Goal: Find specific page/section: Find specific page/section

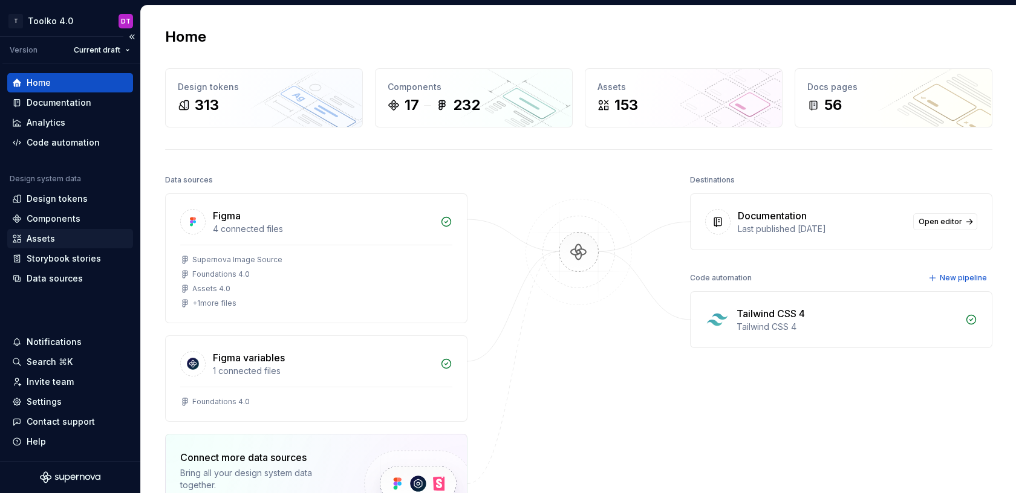
click at [59, 243] on div "Assets" at bounding box center [70, 239] width 116 height 12
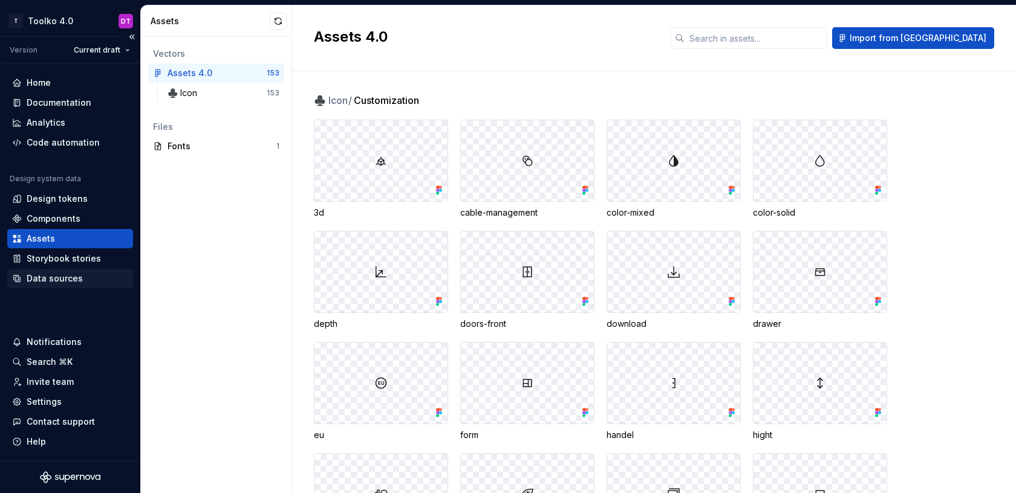
click at [68, 282] on div "Data sources" at bounding box center [55, 279] width 56 height 12
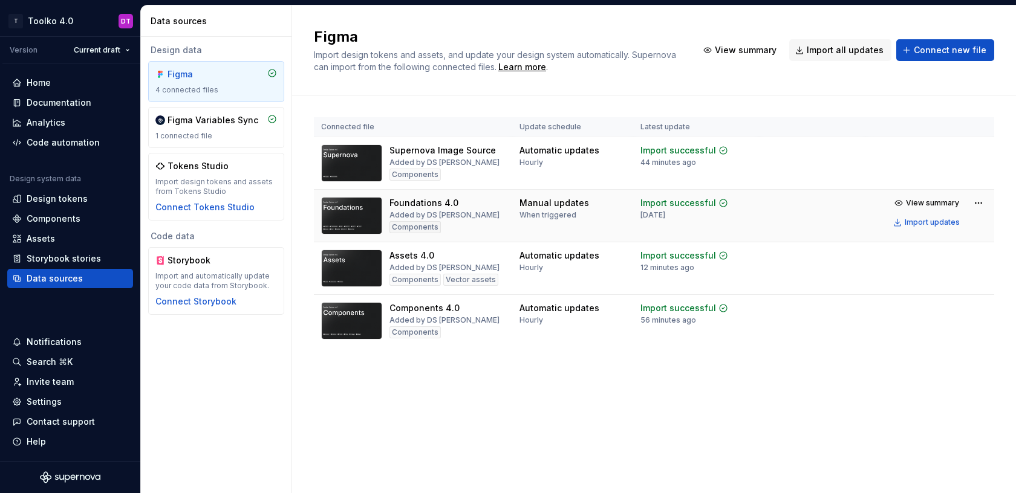
click at [634, 190] on td "Import successful [DATE]" at bounding box center [696, 216] width 126 height 53
click at [918, 274] on div "Import updates" at bounding box center [932, 275] width 55 height 10
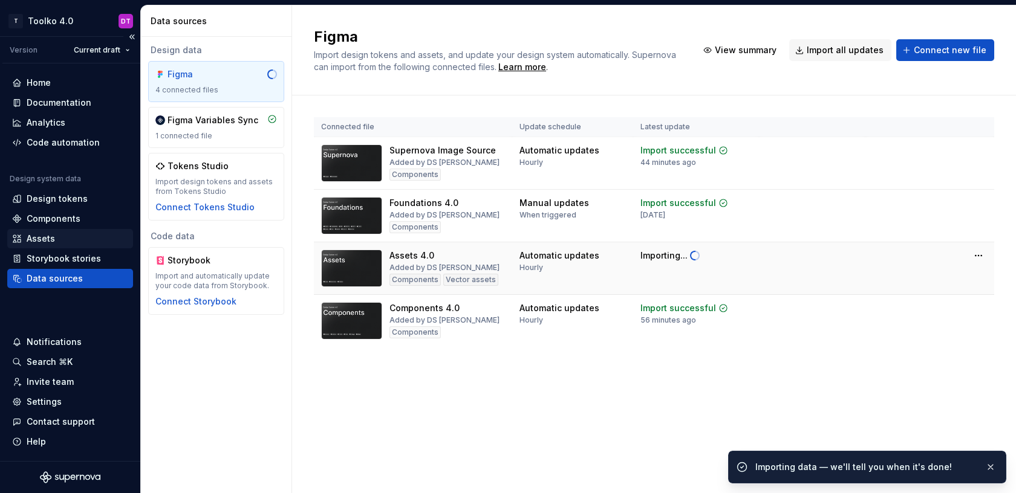
click at [39, 240] on div "Assets" at bounding box center [41, 239] width 28 height 12
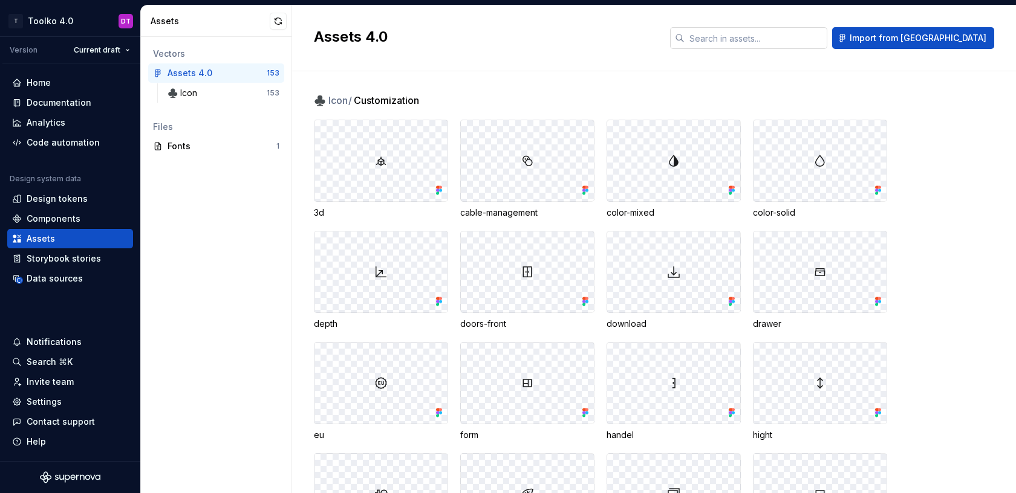
click at [820, 42] on input "text" at bounding box center [755, 38] width 143 height 22
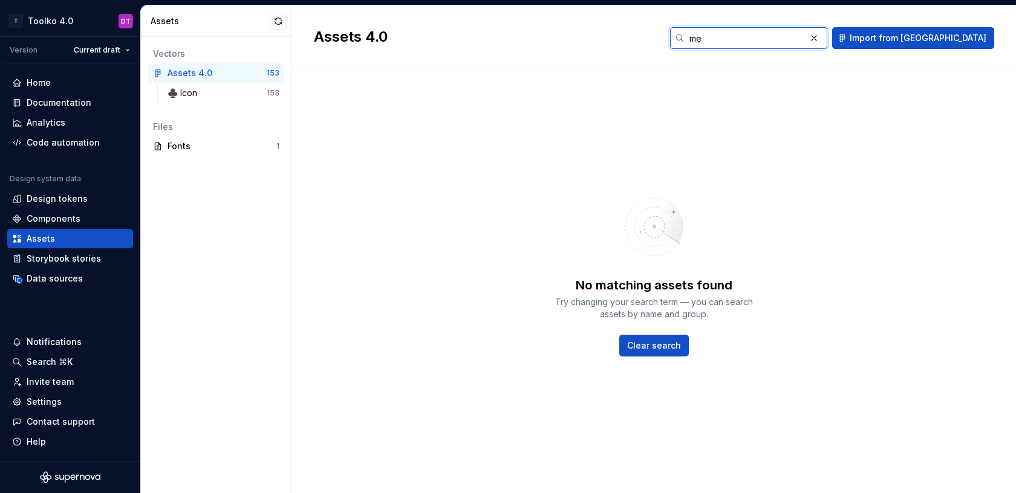
type input "m"
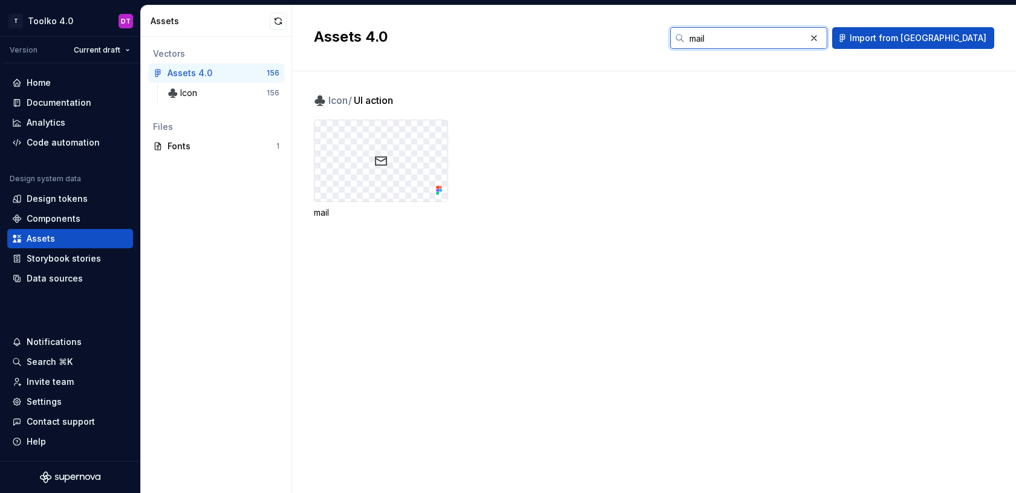
type input "mail"
